Goal: Information Seeking & Learning: Learn about a topic

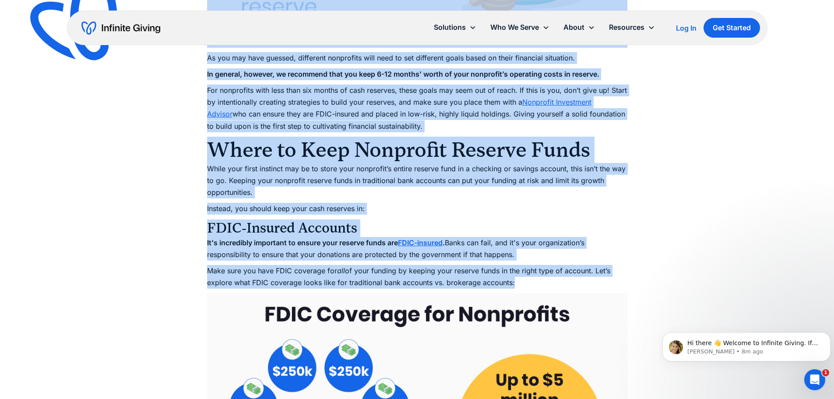
scroll to position [2069, 0]
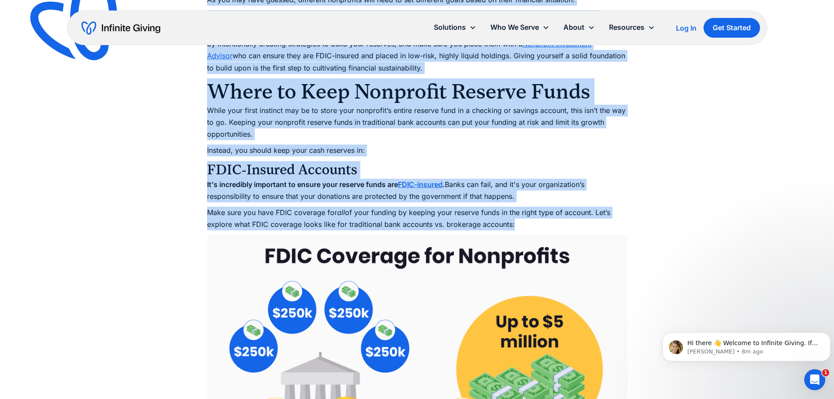
drag, startPoint x: 208, startPoint y: 99, endPoint x: 466, endPoint y: 78, distance: 258.5
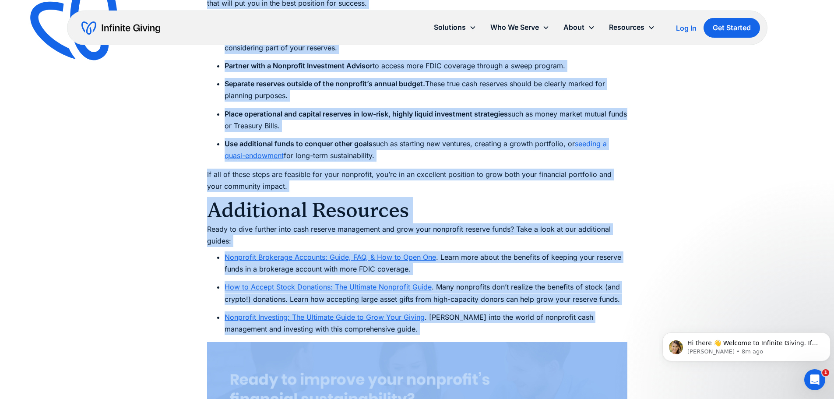
scroll to position [4338, 0]
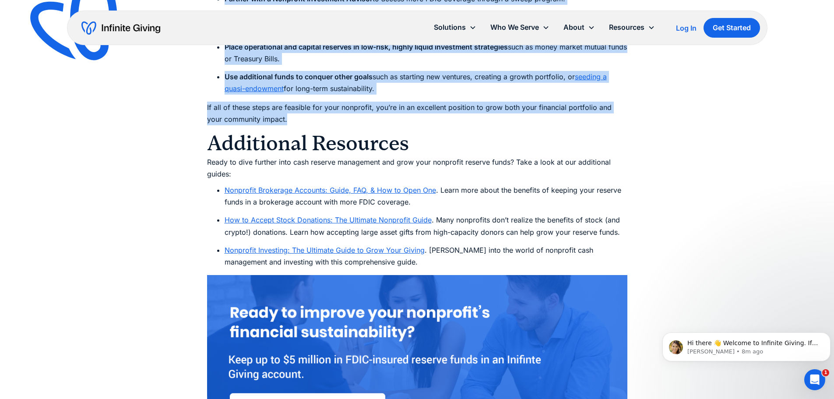
drag, startPoint x: 206, startPoint y: 70, endPoint x: 310, endPoint y: 128, distance: 119.1
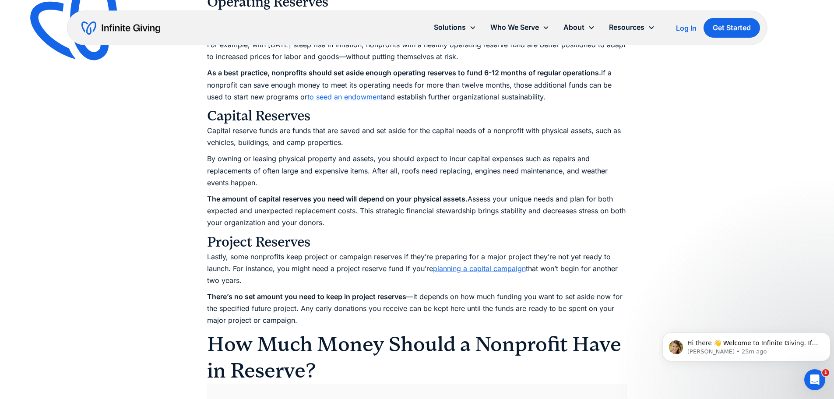
scroll to position [1444, 0]
click at [362, 102] on link "to seed an endowment" at bounding box center [344, 97] width 75 height 9
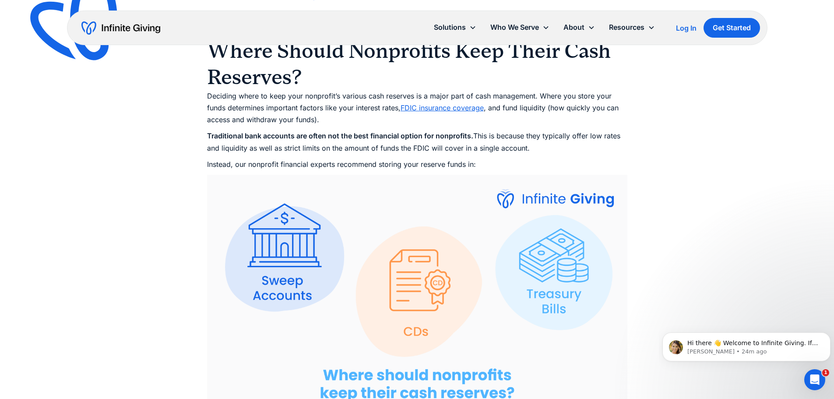
scroll to position [1619, 0]
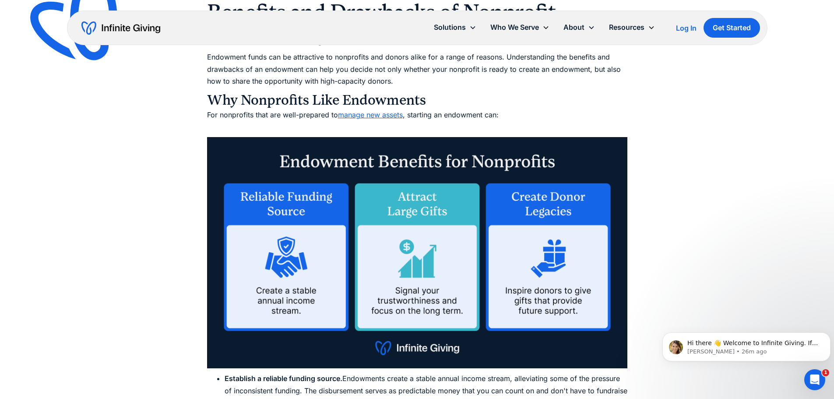
scroll to position [2057, 0]
